Goal: Transaction & Acquisition: Purchase product/service

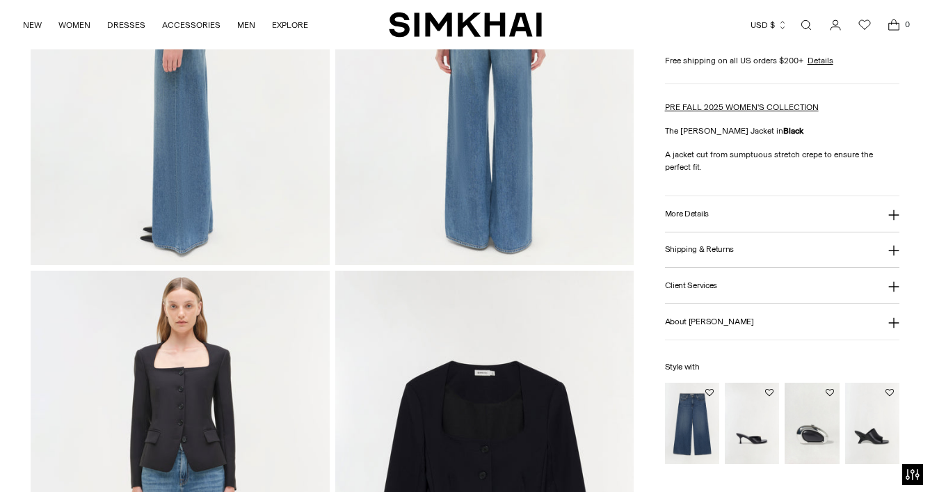
scroll to position [787, 1]
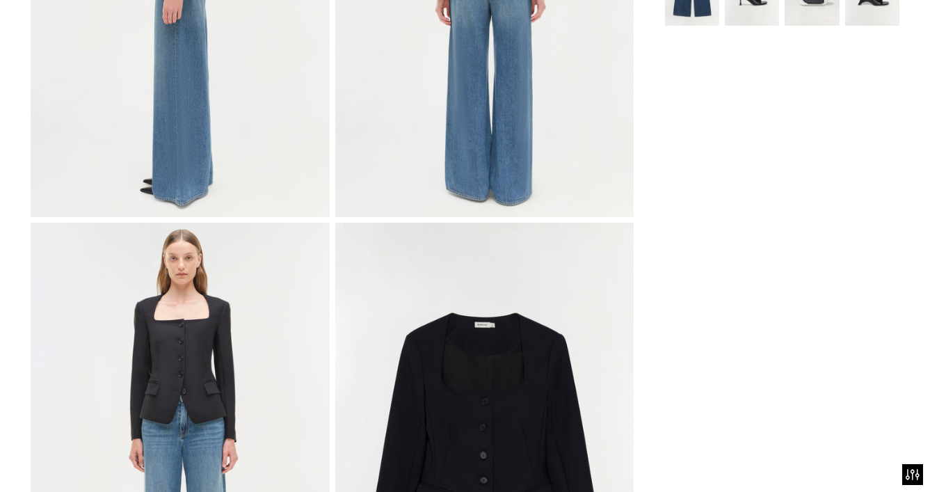
drag, startPoint x: 353, startPoint y: 325, endPoint x: 731, endPoint y: 65, distance: 458.6
click at [731, 65] on html "Accessibility Screen-Reader Guide, Feedback, and Issue Reporting | New window D…" at bounding box center [465, 246] width 930 height 492
click at [727, 60] on html "Accessibility Screen-Reader Guide, Feedback, and Issue Reporting | New window D…" at bounding box center [465, 246] width 930 height 492
drag, startPoint x: 731, startPoint y: 65, endPoint x: 716, endPoint y: 58, distance: 16.2
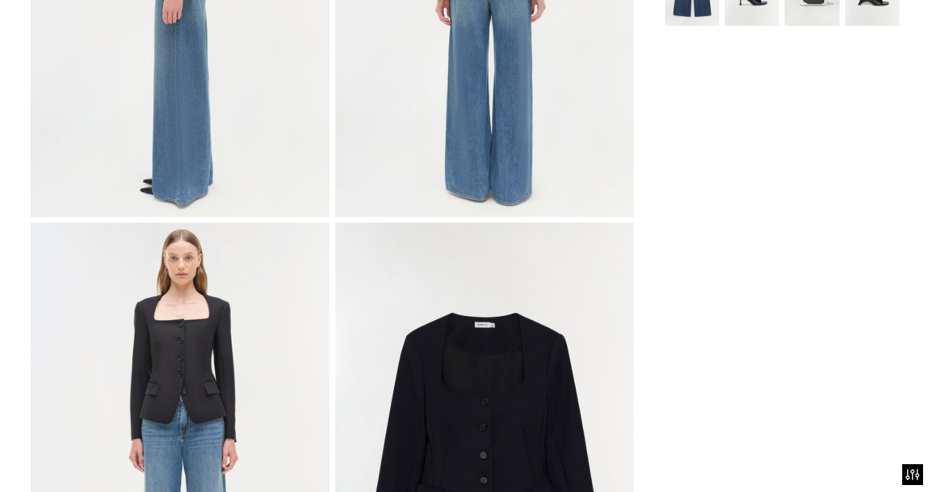
click at [716, 58] on html "Accessibility Screen-Reader Guide, Feedback, and Issue Reporting | New window D…" at bounding box center [465, 246] width 930 height 492
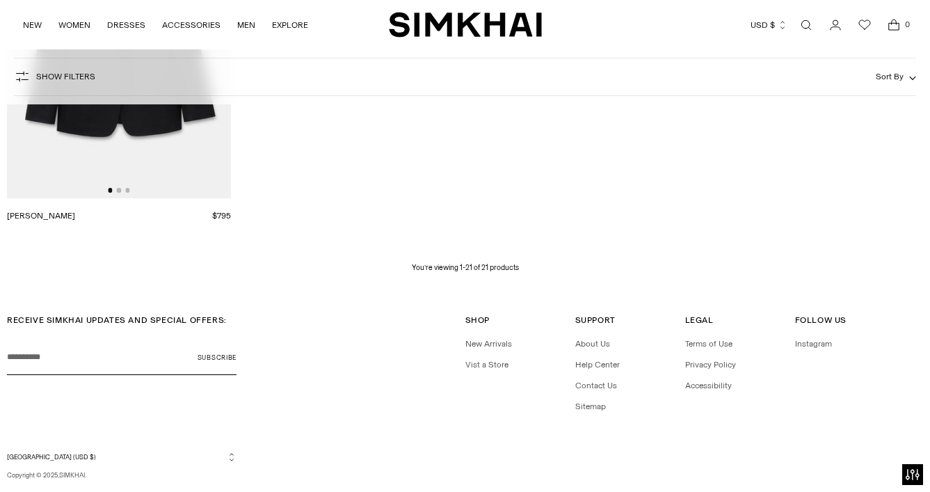
scroll to position [2351, 0]
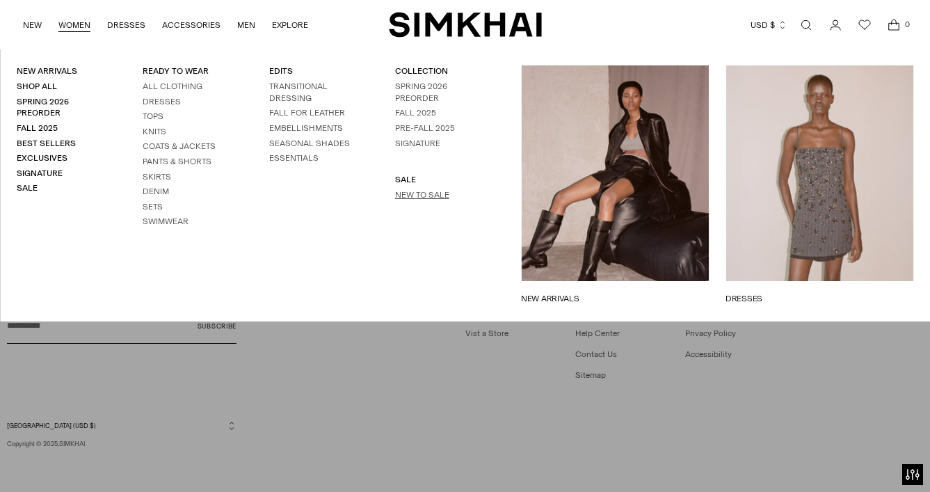
click at [437, 192] on link "New to Sale" at bounding box center [422, 195] width 54 height 10
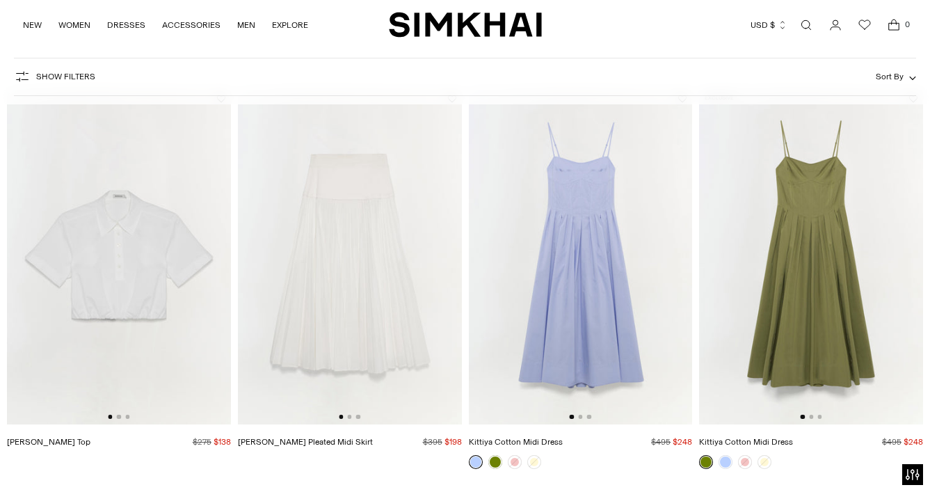
scroll to position [960, 0]
